Goal: Navigation & Orientation: Find specific page/section

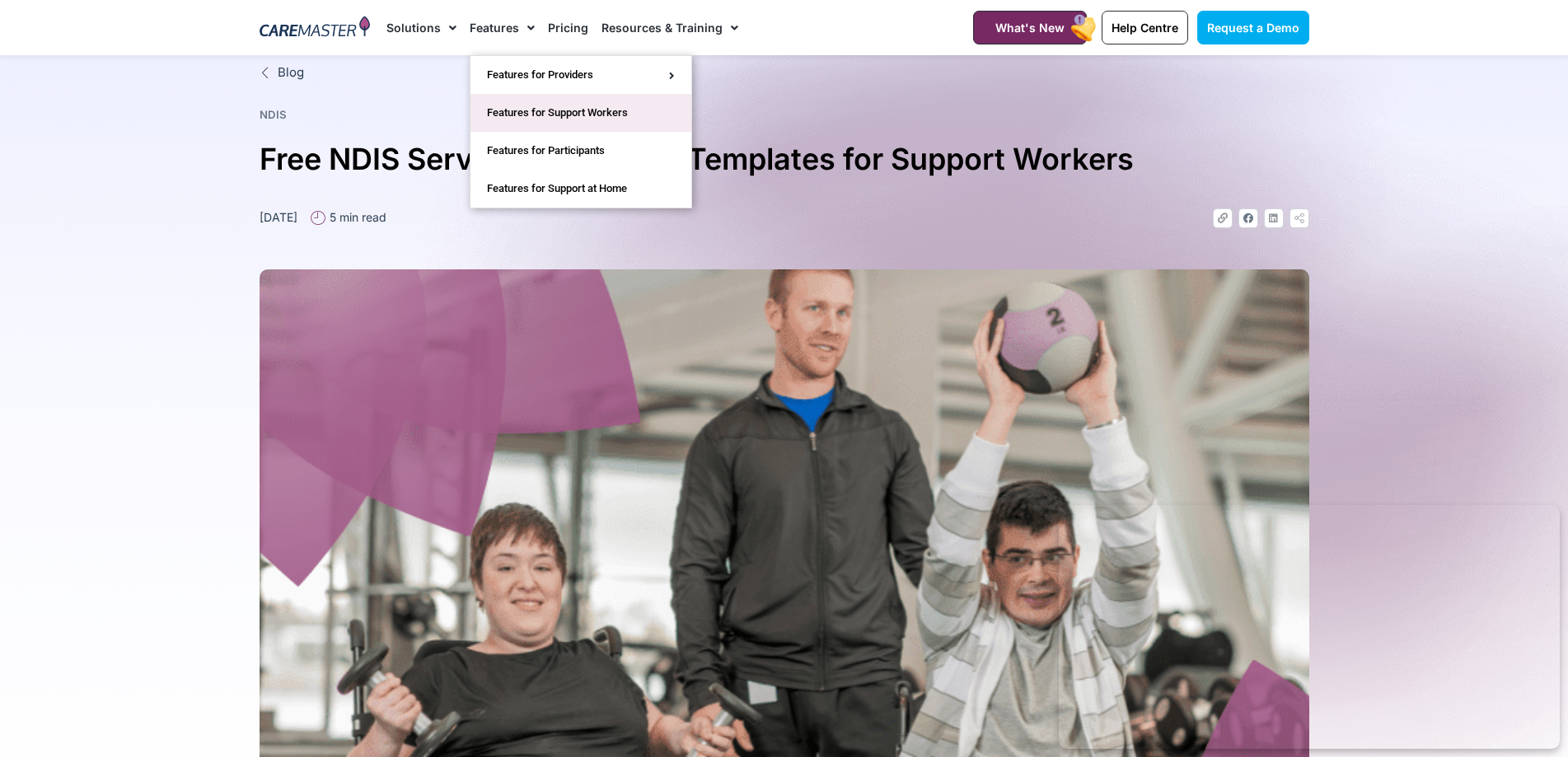
click at [569, 117] on link "Features for Support Workers" at bounding box center [581, 112] width 221 height 38
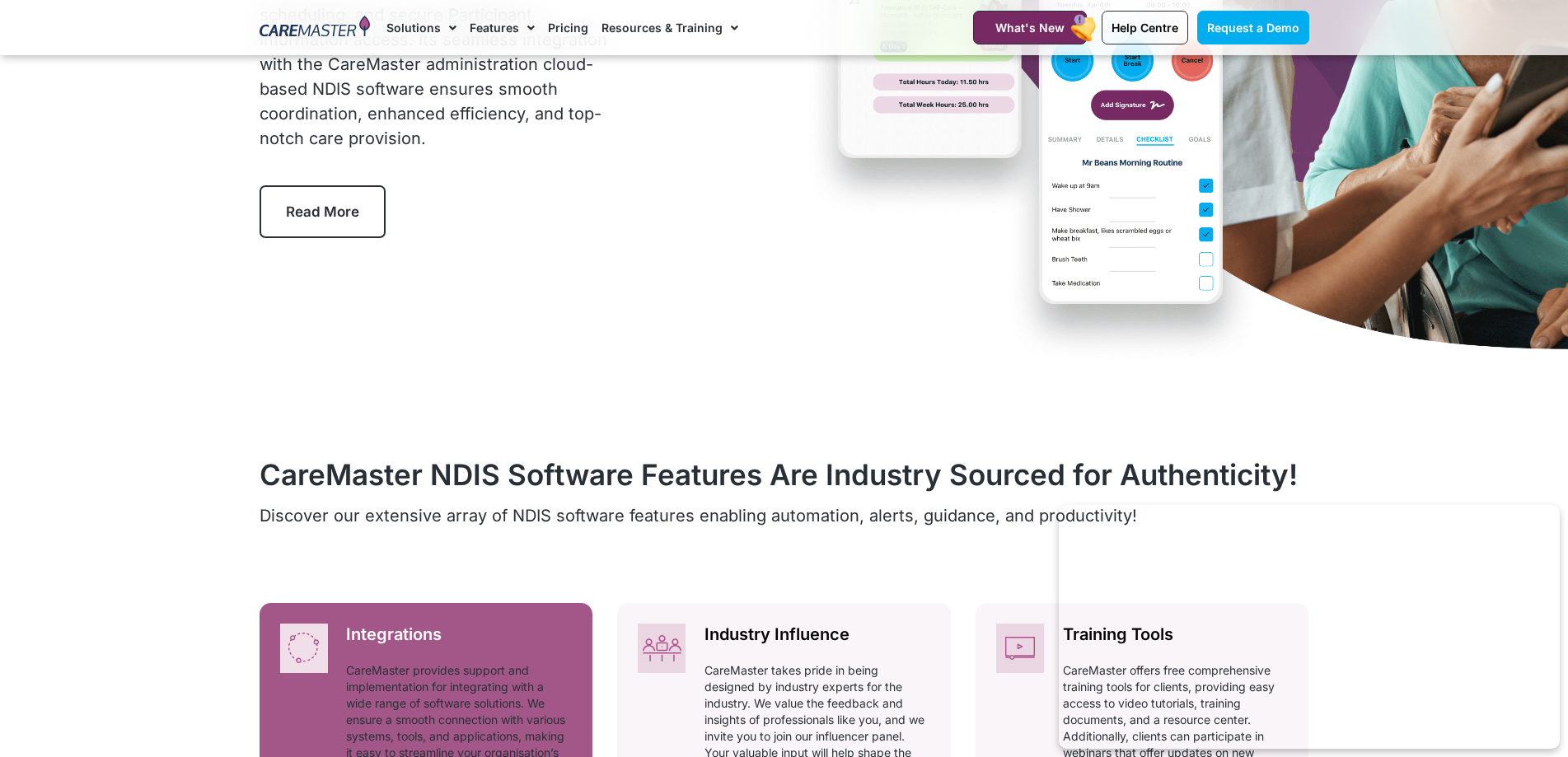
scroll to position [165, 0]
